Goal: Understand process/instructions

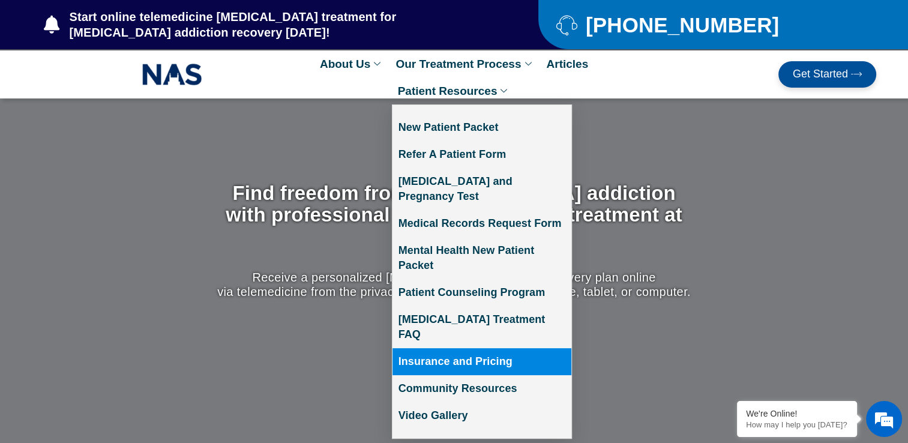
click at [475, 348] on link "Insurance and Pricing" at bounding box center [481, 361] width 179 height 27
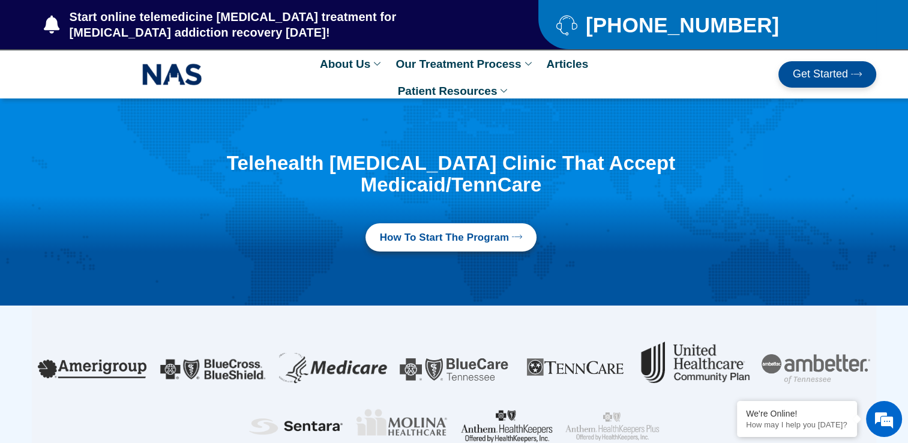
click at [443, 230] on span "How to Start the program" at bounding box center [445, 237] width 130 height 14
